Goal: Transaction & Acquisition: Obtain resource

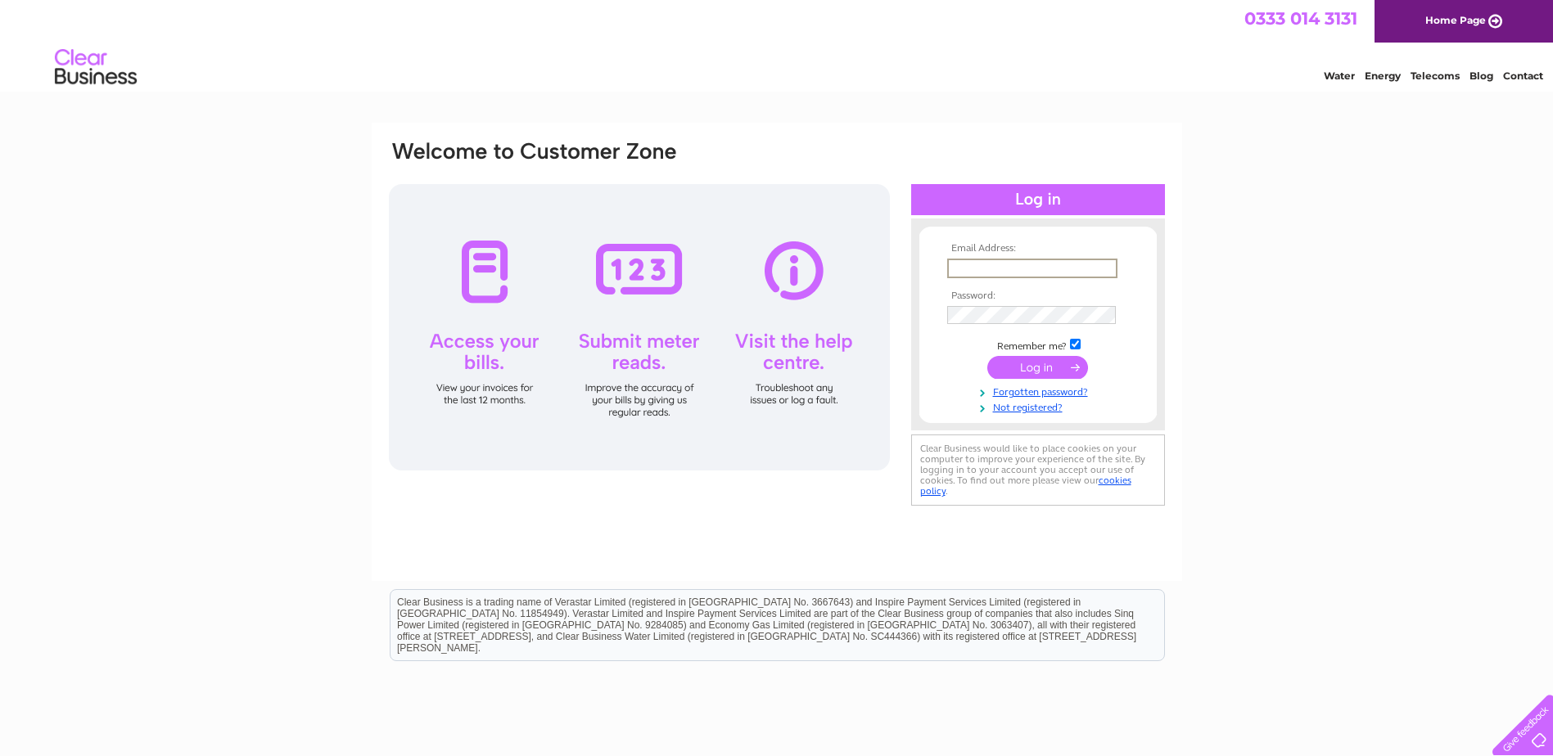
click at [996, 267] on input "text" at bounding box center [1032, 269] width 170 height 20
type input "Joan@theworkshop.uk.com"
click at [987, 356] on input "submit" at bounding box center [1037, 367] width 101 height 23
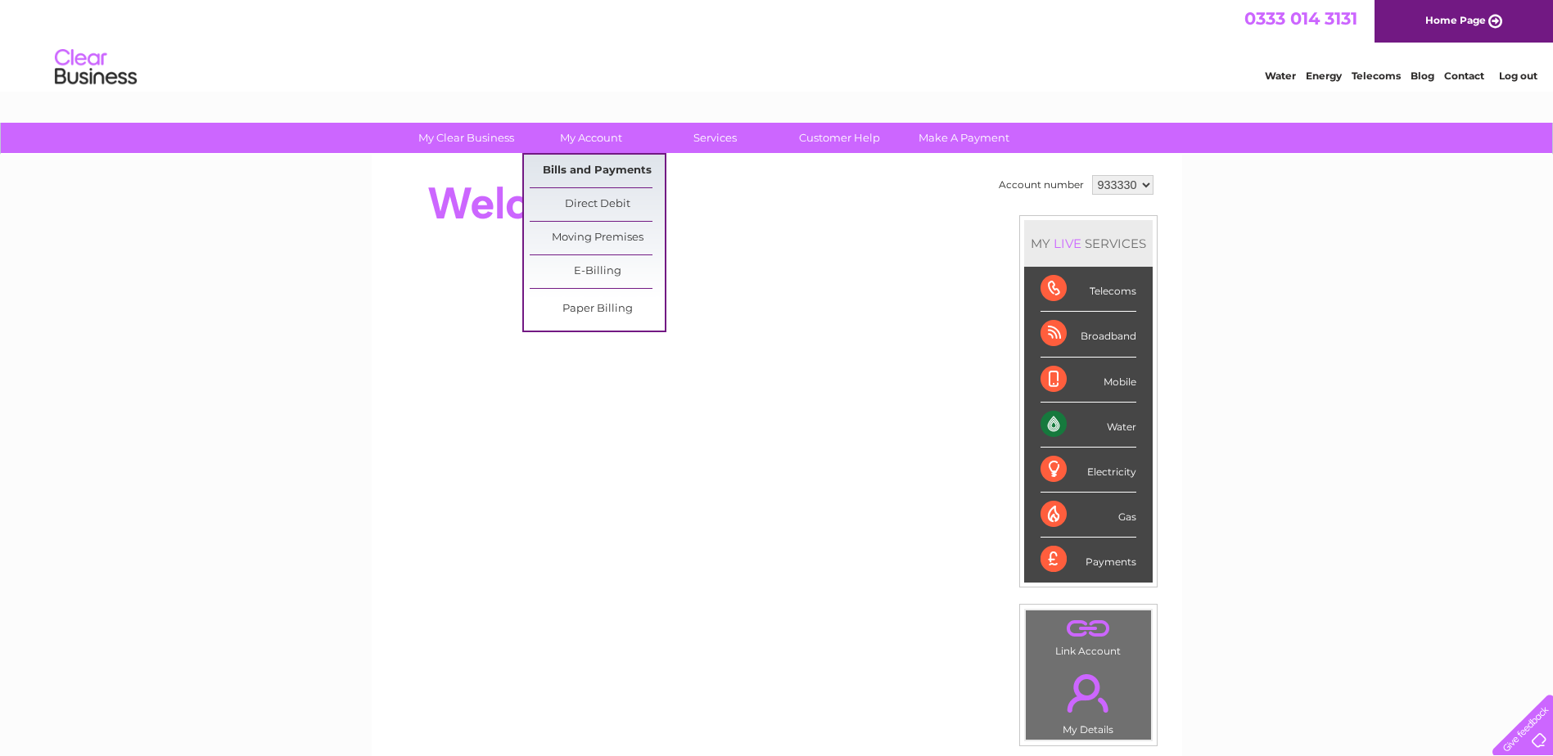
click at [563, 173] on link "Bills and Payments" at bounding box center [597, 171] width 135 height 33
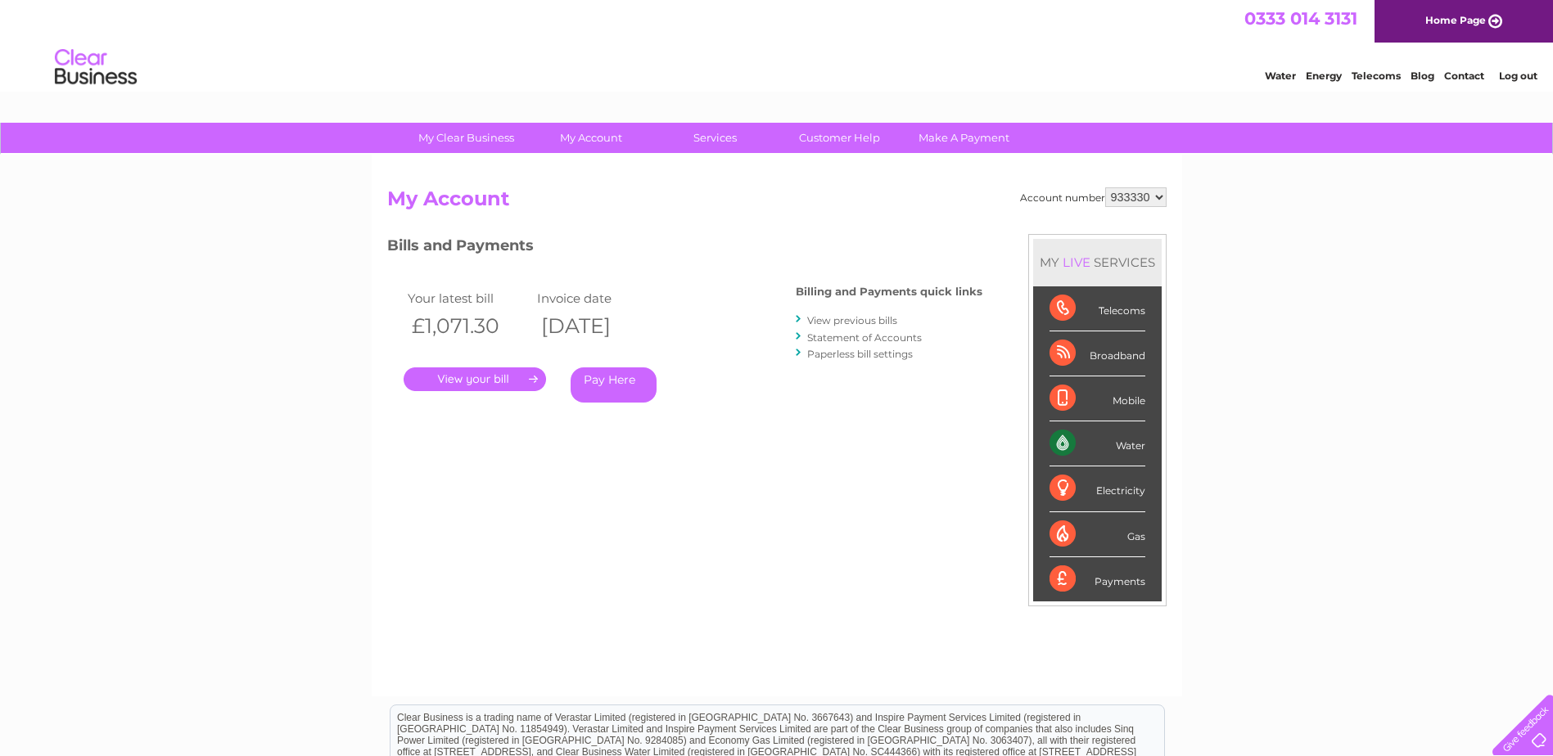
click at [438, 371] on link "." at bounding box center [475, 380] width 142 height 24
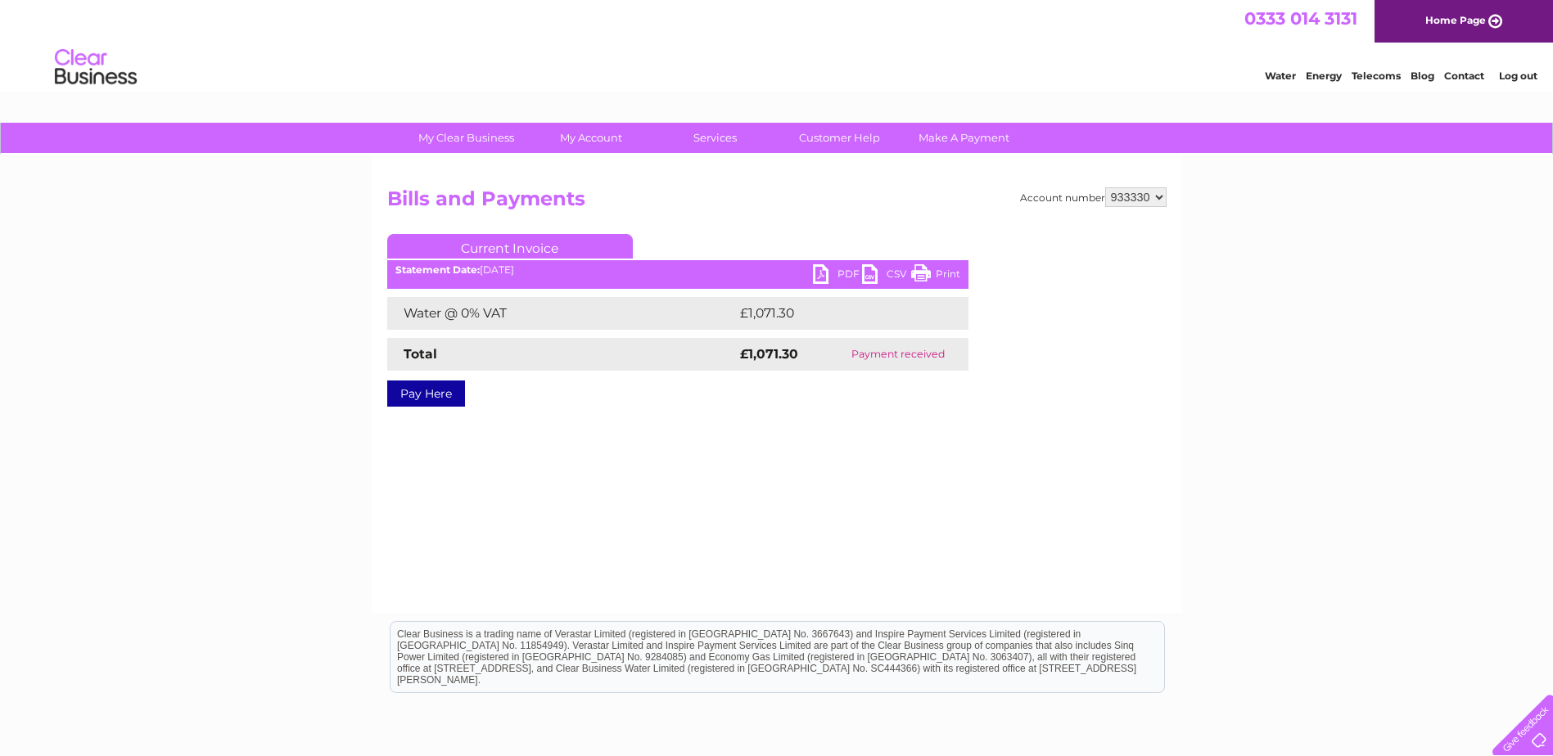
click at [824, 267] on link "PDF" at bounding box center [837, 276] width 49 height 24
click at [1525, 71] on link "Log out" at bounding box center [1518, 76] width 38 height 12
